Goal: Task Accomplishment & Management: Use online tool/utility

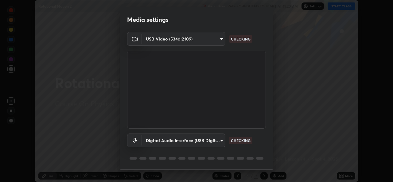
scroll to position [19, 0]
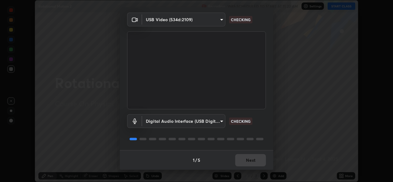
click at [245, 158] on div "1 / 5 Next" at bounding box center [196, 160] width 153 height 20
click at [246, 160] on div "1 / 5 Next" at bounding box center [196, 160] width 153 height 20
click at [244, 159] on div "1 / 5 Next" at bounding box center [196, 160] width 153 height 20
click at [242, 159] on div "1 / 5 Next" at bounding box center [196, 160] width 153 height 20
click at [241, 160] on div "1 / 5 Next" at bounding box center [196, 160] width 153 height 20
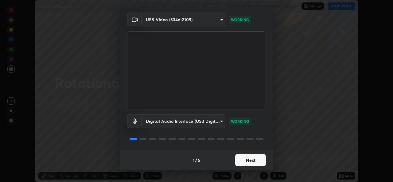
click at [245, 162] on button "Next" at bounding box center [250, 160] width 31 height 12
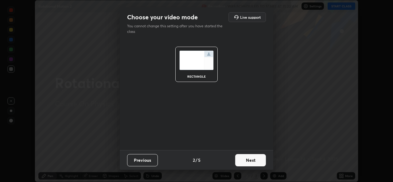
click at [246, 162] on button "Next" at bounding box center [250, 160] width 31 height 12
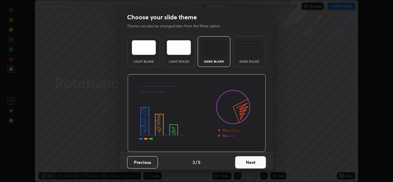
click at [251, 162] on button "Next" at bounding box center [250, 162] width 31 height 12
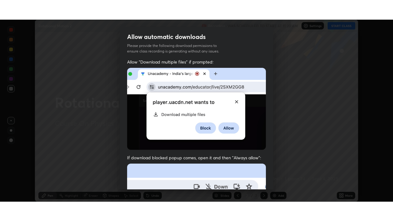
scroll to position [145, 0]
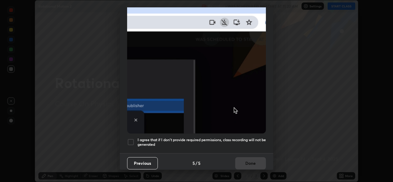
click at [130, 140] on div at bounding box center [130, 141] width 7 height 7
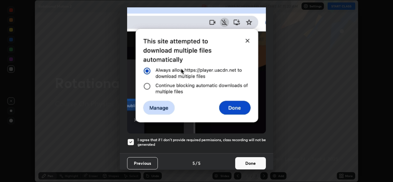
click at [248, 160] on button "Done" at bounding box center [250, 163] width 31 height 12
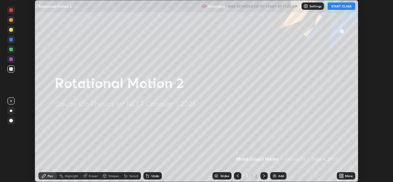
click at [340, 176] on icon at bounding box center [341, 175] width 5 height 5
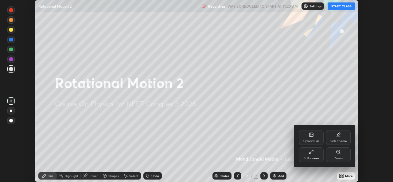
click at [311, 138] on div "Upload File" at bounding box center [311, 137] width 25 height 15
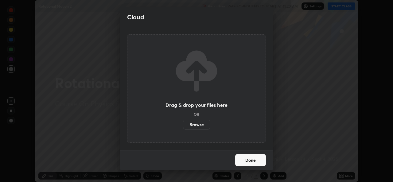
click at [200, 124] on label "Browse" at bounding box center [196, 125] width 27 height 10
click at [183, 124] on input "Browse" at bounding box center [183, 125] width 0 height 10
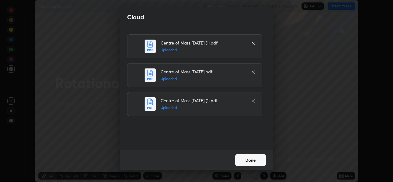
click at [249, 158] on button "Done" at bounding box center [250, 160] width 31 height 12
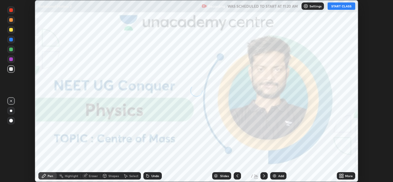
click at [343, 177] on icon at bounding box center [343, 177] width 2 height 2
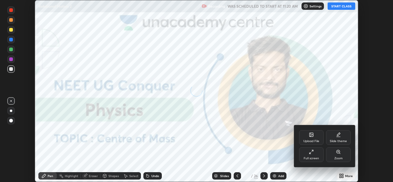
click at [315, 154] on div "Full screen" at bounding box center [311, 154] width 25 height 15
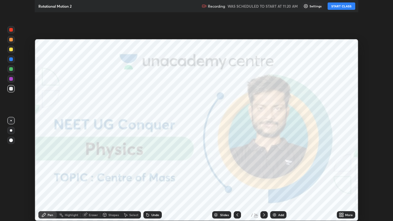
scroll to position [221, 393]
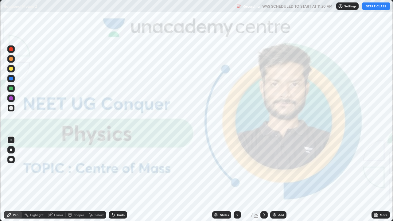
click at [372, 4] on button "START CLASS" at bounding box center [376, 5] width 28 height 7
click at [11, 109] on div at bounding box center [11, 108] width 4 height 4
click at [10, 151] on div at bounding box center [10, 149] width 7 height 7
click at [10, 79] on div at bounding box center [11, 79] width 4 height 4
click at [275, 182] on img at bounding box center [274, 214] width 5 height 5
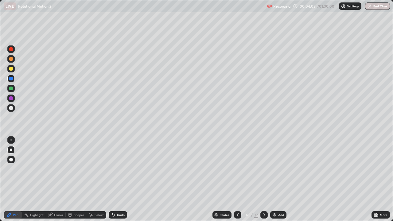
click at [10, 109] on div at bounding box center [11, 108] width 4 height 4
click at [10, 99] on div at bounding box center [11, 98] width 4 height 4
click at [11, 109] on div at bounding box center [11, 108] width 4 height 4
click at [12, 69] on div at bounding box center [11, 69] width 4 height 4
click at [10, 109] on div at bounding box center [11, 108] width 4 height 4
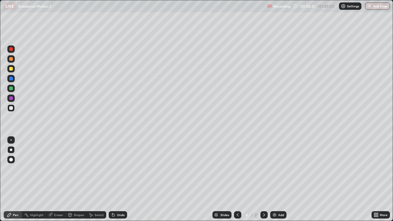
click at [12, 98] on div at bounding box center [11, 98] width 4 height 4
click at [12, 88] on div at bounding box center [11, 89] width 4 height 4
click at [53, 182] on div "Eraser" at bounding box center [56, 214] width 20 height 7
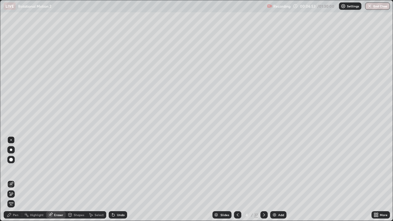
click at [16, 182] on div "Pen" at bounding box center [16, 214] width 6 height 3
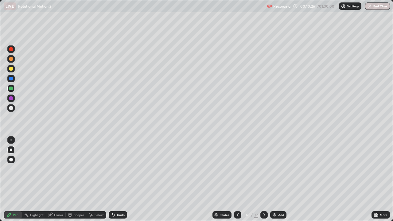
click at [275, 182] on img at bounding box center [274, 214] width 5 height 5
click at [11, 97] on div at bounding box center [11, 98] width 4 height 4
click at [11, 108] on div at bounding box center [11, 108] width 4 height 4
click at [11, 98] on div at bounding box center [11, 98] width 4 height 4
click at [11, 89] on div at bounding box center [11, 89] width 4 height 4
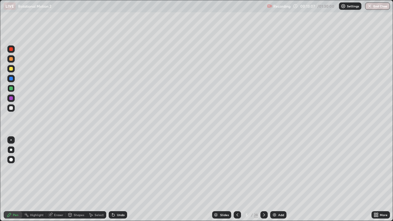
click at [11, 79] on div at bounding box center [11, 79] width 4 height 4
click at [274, 182] on img at bounding box center [274, 214] width 5 height 5
click at [10, 109] on div at bounding box center [11, 108] width 4 height 4
click at [11, 69] on div at bounding box center [11, 69] width 4 height 4
click at [10, 106] on div at bounding box center [10, 107] width 7 height 7
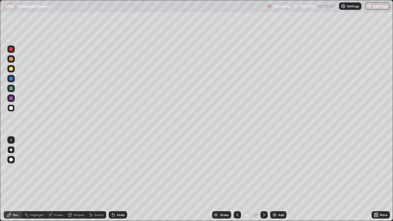
click at [10, 89] on div at bounding box center [11, 89] width 4 height 4
click at [59, 182] on div "Eraser" at bounding box center [58, 214] width 9 height 3
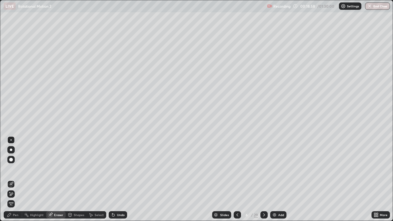
click at [13, 182] on div "Pen" at bounding box center [16, 214] width 6 height 3
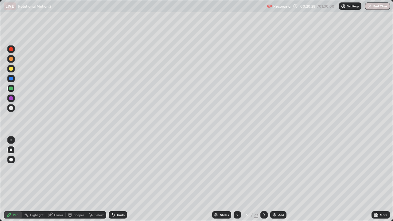
click at [222, 182] on div "Slides" at bounding box center [224, 214] width 9 height 3
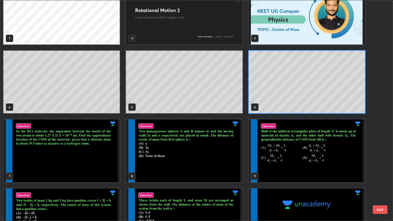
scroll to position [19, 0]
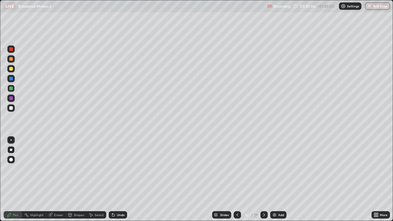
click at [275, 182] on img at bounding box center [274, 214] width 5 height 5
click at [10, 109] on div at bounding box center [11, 108] width 4 height 4
click at [12, 49] on div at bounding box center [11, 49] width 4 height 4
click at [11, 79] on div at bounding box center [11, 79] width 4 height 4
click at [55, 182] on div "Eraser" at bounding box center [56, 214] width 20 height 7
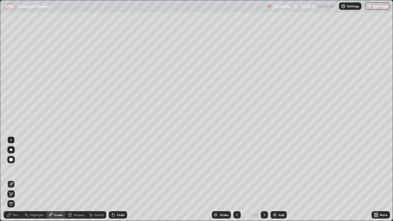
click at [14, 182] on div "Pen" at bounding box center [13, 215] width 18 height 12
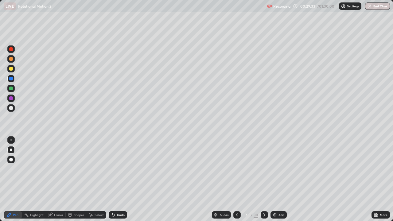
click at [12, 98] on div at bounding box center [11, 98] width 4 height 4
click at [274, 182] on img at bounding box center [274, 214] width 5 height 5
click at [11, 109] on div at bounding box center [11, 108] width 4 height 4
click at [13, 49] on div at bounding box center [11, 49] width 4 height 4
click at [12, 98] on div at bounding box center [11, 98] width 4 height 4
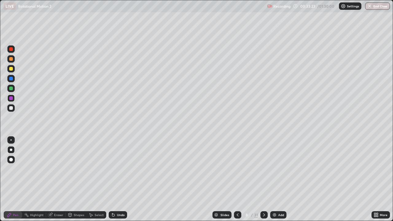
click at [13, 90] on div at bounding box center [11, 89] width 4 height 4
click at [13, 81] on div at bounding box center [10, 78] width 7 height 7
click at [10, 88] on div at bounding box center [11, 89] width 4 height 4
click at [276, 182] on div "Add" at bounding box center [278, 214] width 16 height 7
click at [224, 182] on div "Slides" at bounding box center [224, 214] width 9 height 3
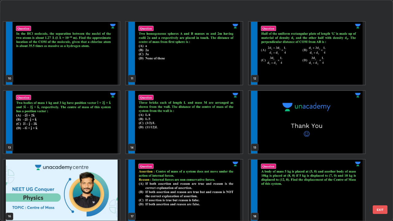
scroll to position [225, 0]
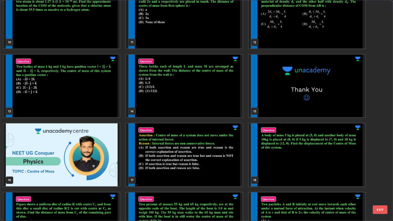
click at [94, 107] on img "grid" at bounding box center [61, 86] width 116 height 63
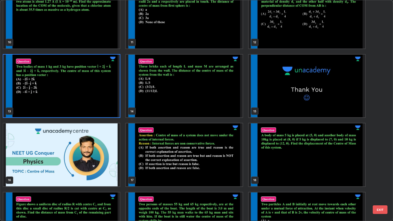
click at [95, 108] on img "grid" at bounding box center [61, 86] width 116 height 63
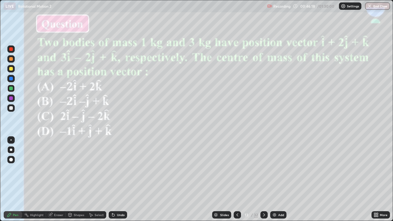
click at [223, 182] on div "Slides" at bounding box center [224, 214] width 9 height 3
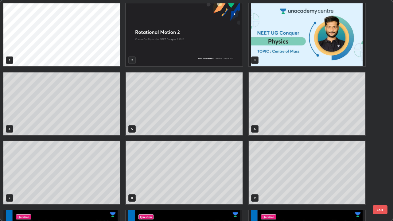
scroll to position [218, 389]
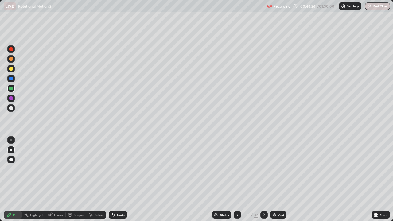
click at [226, 182] on div "Slides" at bounding box center [224, 214] width 9 height 3
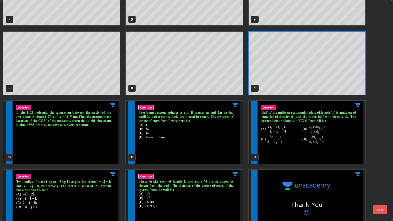
scroll to position [112, 0]
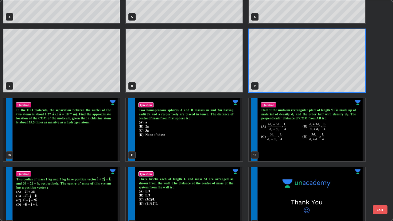
click at [107, 182] on img "grid" at bounding box center [61, 198] width 116 height 63
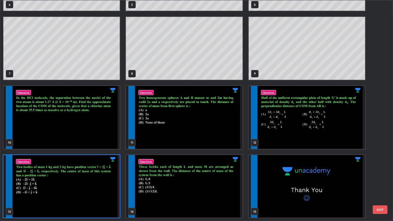
click at [107, 182] on img "grid" at bounding box center [61, 186] width 116 height 63
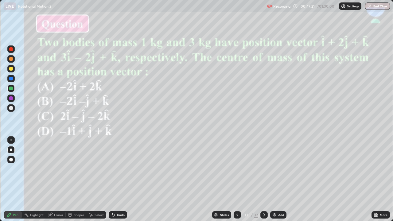
click at [12, 58] on div at bounding box center [11, 59] width 4 height 4
click at [12, 50] on div at bounding box center [11, 49] width 4 height 4
click at [219, 182] on div "Slides" at bounding box center [221, 214] width 19 height 7
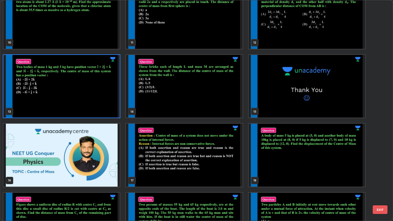
scroll to position [244, 0]
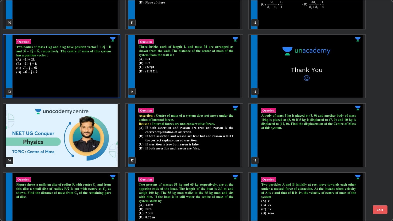
click at [312, 148] on img "grid" at bounding box center [307, 135] width 116 height 63
click at [317, 148] on img "grid" at bounding box center [307, 135] width 116 height 63
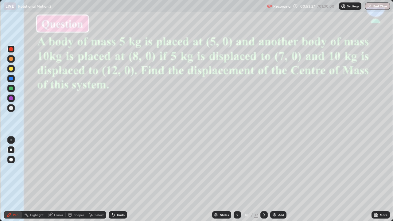
click at [10, 79] on div at bounding box center [11, 79] width 4 height 4
click at [273, 182] on img at bounding box center [274, 214] width 5 height 5
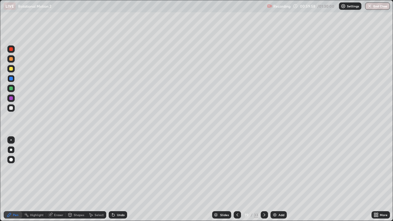
click at [273, 182] on img at bounding box center [274, 214] width 5 height 5
click at [11, 107] on div at bounding box center [11, 108] width 4 height 4
click at [11, 98] on div at bounding box center [11, 98] width 4 height 4
click at [10, 68] on div at bounding box center [11, 69] width 4 height 4
click at [11, 107] on div at bounding box center [11, 108] width 4 height 4
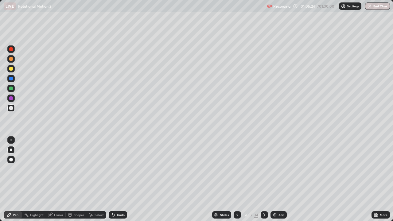
click at [12, 99] on div at bounding box center [11, 98] width 4 height 4
click at [230, 182] on div "Slides" at bounding box center [221, 214] width 19 height 7
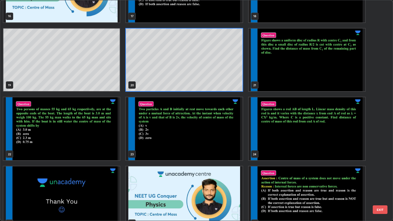
scroll to position [386, 0]
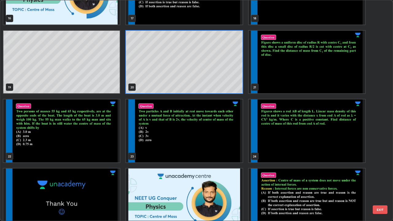
click at [88, 143] on img "grid" at bounding box center [61, 130] width 116 height 63
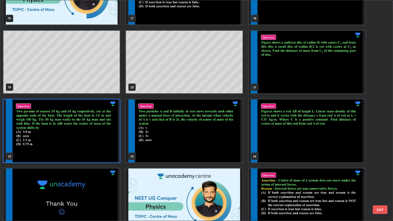
click at [90, 144] on img "grid" at bounding box center [61, 130] width 116 height 63
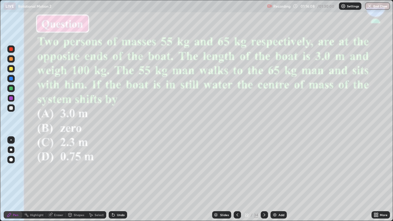
click at [366, 182] on div "Slides 22 / 34 Add" at bounding box center [249, 215] width 244 height 12
click at [223, 182] on div "Slides" at bounding box center [224, 214] width 9 height 3
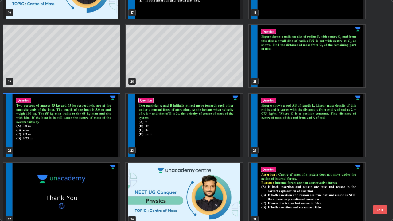
scroll to position [392, 0]
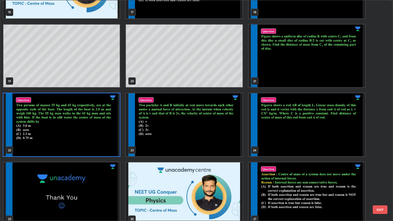
click at [224, 144] on img "grid" at bounding box center [184, 124] width 116 height 63
click at [224, 148] on img "grid" at bounding box center [184, 124] width 116 height 63
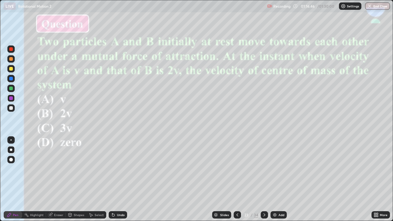
click at [222, 182] on div "Slides" at bounding box center [224, 214] width 9 height 3
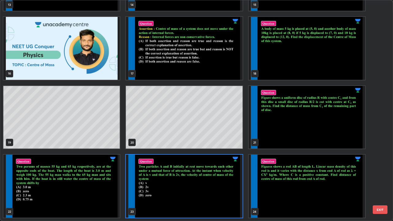
scroll to position [218, 389]
click at [224, 182] on img "grid" at bounding box center [184, 186] width 116 height 63
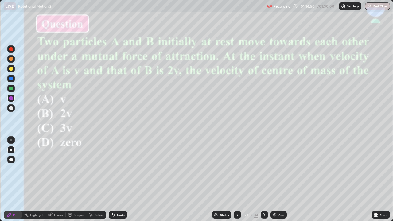
click at [273, 182] on img at bounding box center [274, 214] width 5 height 5
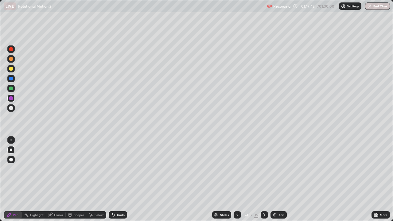
click at [13, 107] on div at bounding box center [10, 107] width 7 height 7
click at [220, 182] on div "Slides" at bounding box center [224, 214] width 9 height 3
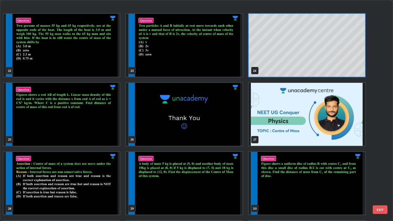
scroll to position [498, 0]
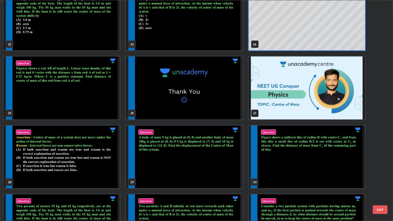
click at [78, 170] on img "grid" at bounding box center [61, 157] width 116 height 63
click at [79, 173] on img "grid" at bounding box center [61, 157] width 116 height 63
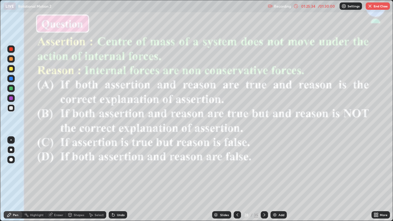
click at [375, 6] on button "End Class" at bounding box center [377, 5] width 24 height 7
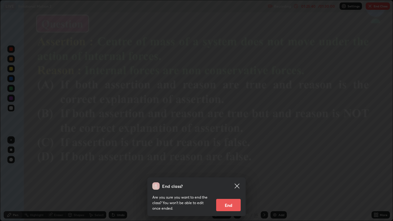
click at [306, 150] on div "End class? Are you sure you want to end the class? You won’t be able to edit on…" at bounding box center [196, 110] width 393 height 221
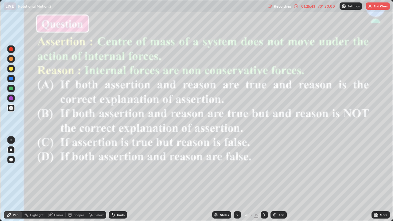
click at [227, 182] on div "Slides" at bounding box center [224, 214] width 9 height 3
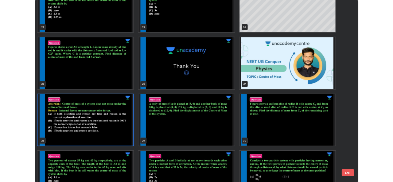
scroll to position [508, 0]
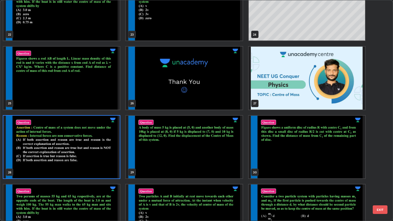
click at [215, 101] on img "grid" at bounding box center [184, 78] width 116 height 63
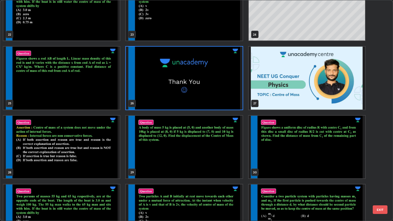
click at [217, 101] on img "grid" at bounding box center [184, 78] width 116 height 63
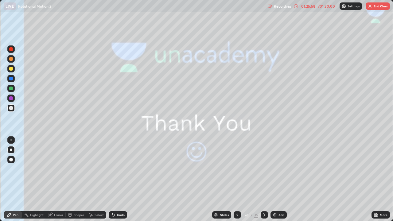
click at [377, 9] on button "End Class" at bounding box center [377, 5] width 24 height 7
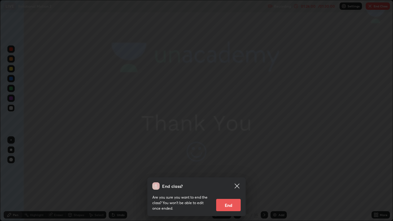
click at [230, 182] on button "End" at bounding box center [228, 205] width 25 height 12
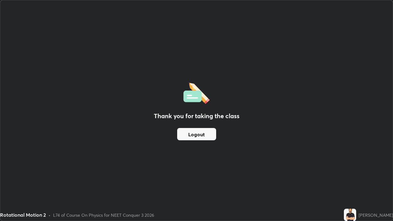
click at [165, 168] on div "Thank you for taking the class Logout" at bounding box center [196, 110] width 392 height 220
click at [162, 164] on div "Thank you for taking the class Logout" at bounding box center [196, 110] width 392 height 220
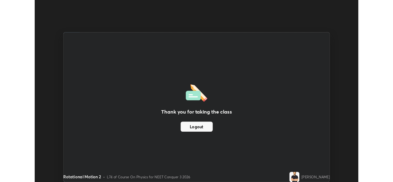
scroll to position [30503, 30293]
